Goal: Entertainment & Leisure: Consume media (video, audio)

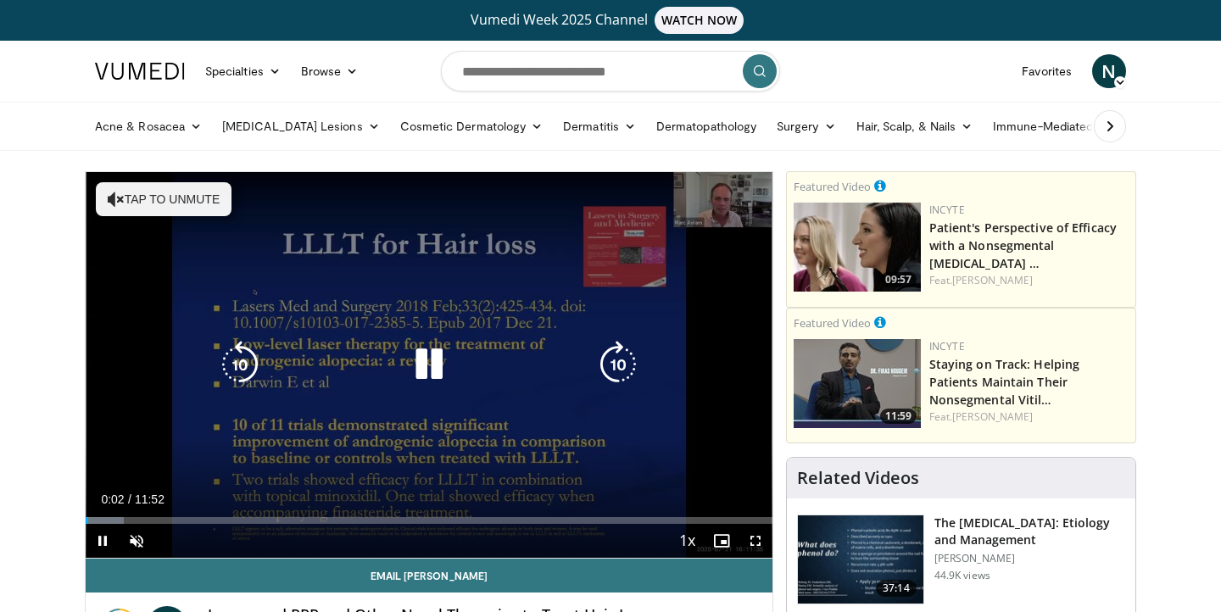
click at [163, 200] on button "Tap to unmute" at bounding box center [164, 199] width 136 height 34
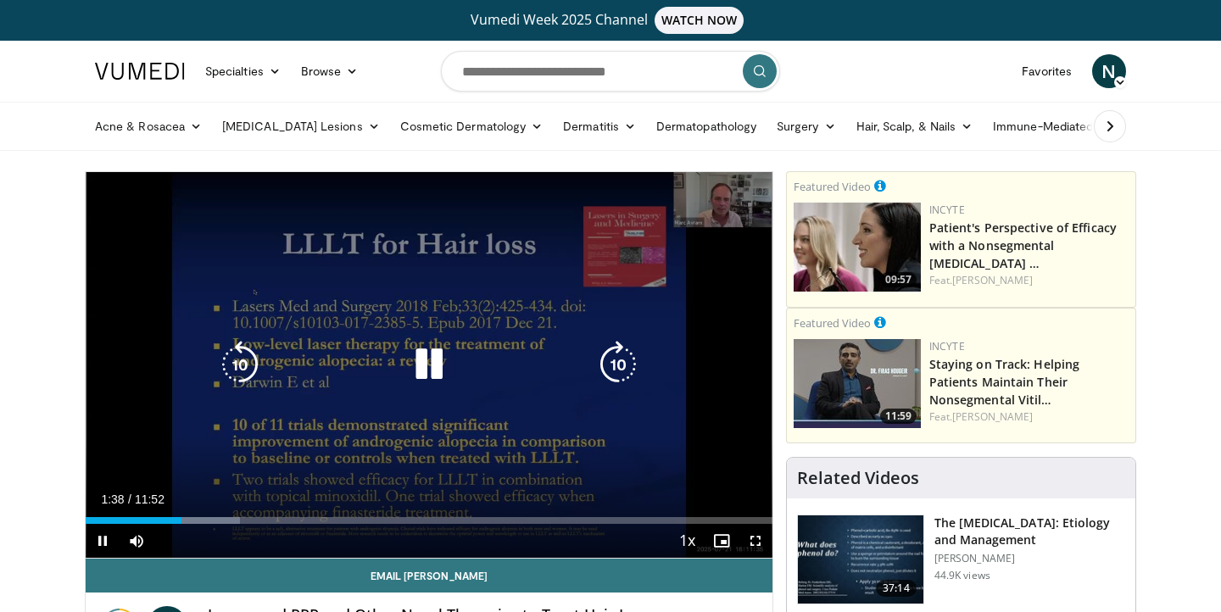
click at [432, 371] on icon "Video Player" at bounding box center [428, 364] width 47 height 47
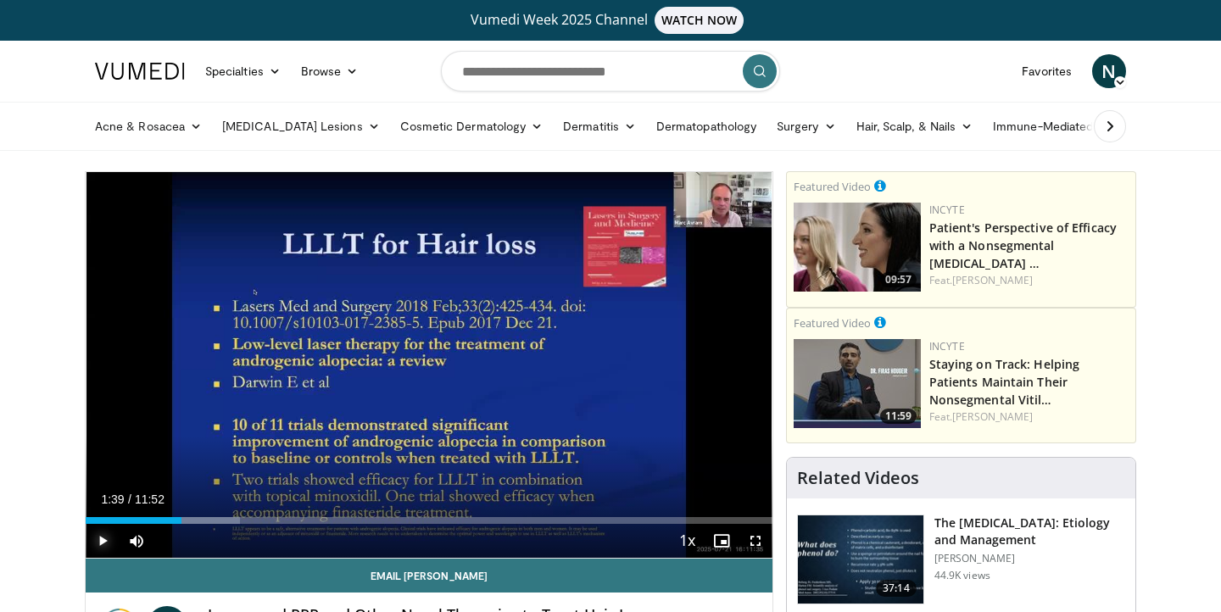
click at [105, 537] on span "Video Player" at bounding box center [103, 541] width 34 height 34
